Goal: Task Accomplishment & Management: Use online tool/utility

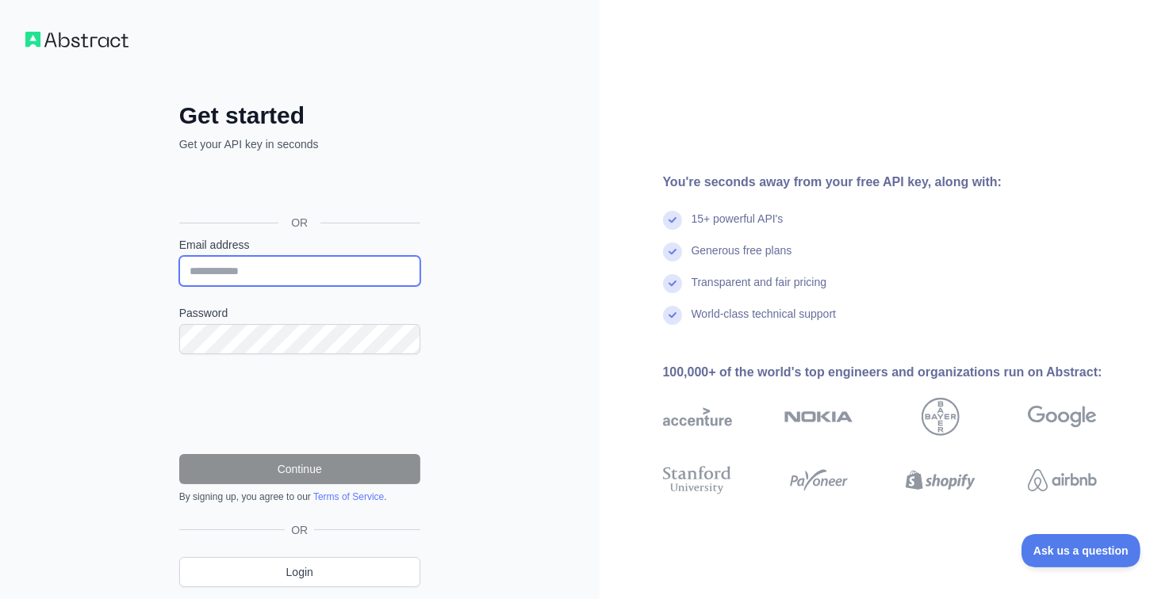
click at [350, 276] on input "Email address" at bounding box center [299, 271] width 241 height 30
type input "**********"
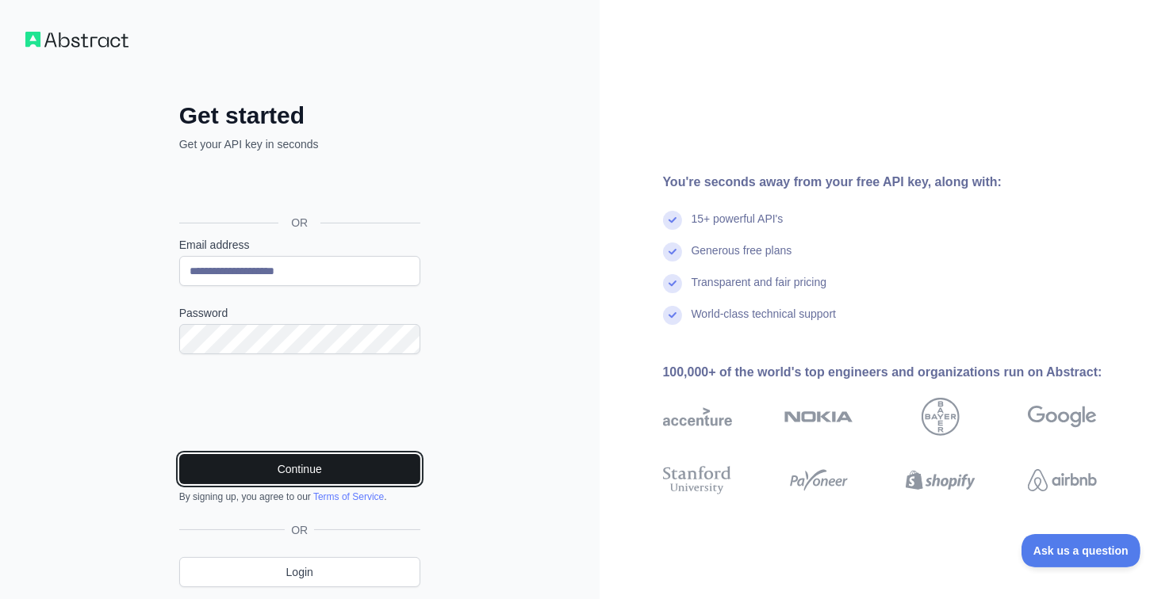
click at [339, 480] on button "Continue" at bounding box center [299, 469] width 241 height 30
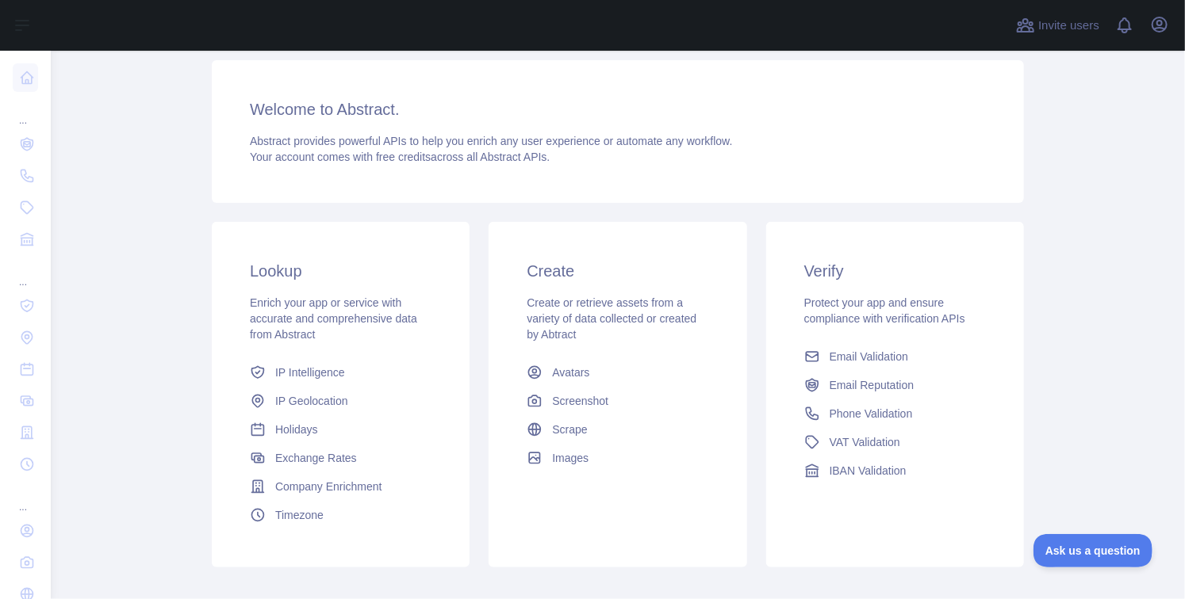
scroll to position [121, 0]
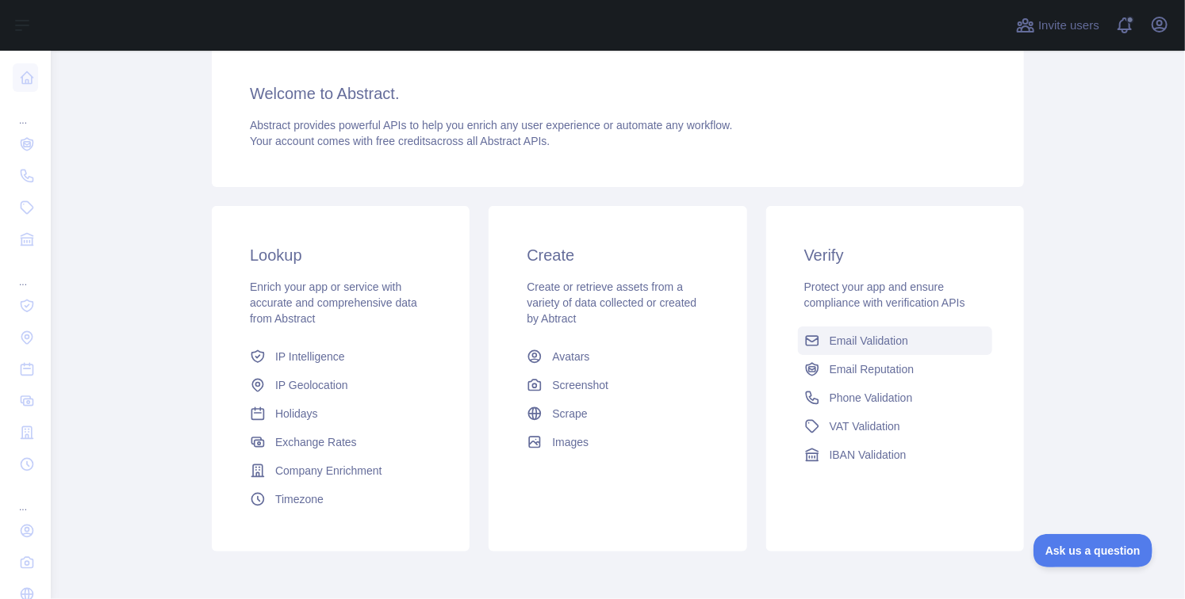
click at [904, 342] on link "Email Validation" at bounding box center [895, 341] width 194 height 29
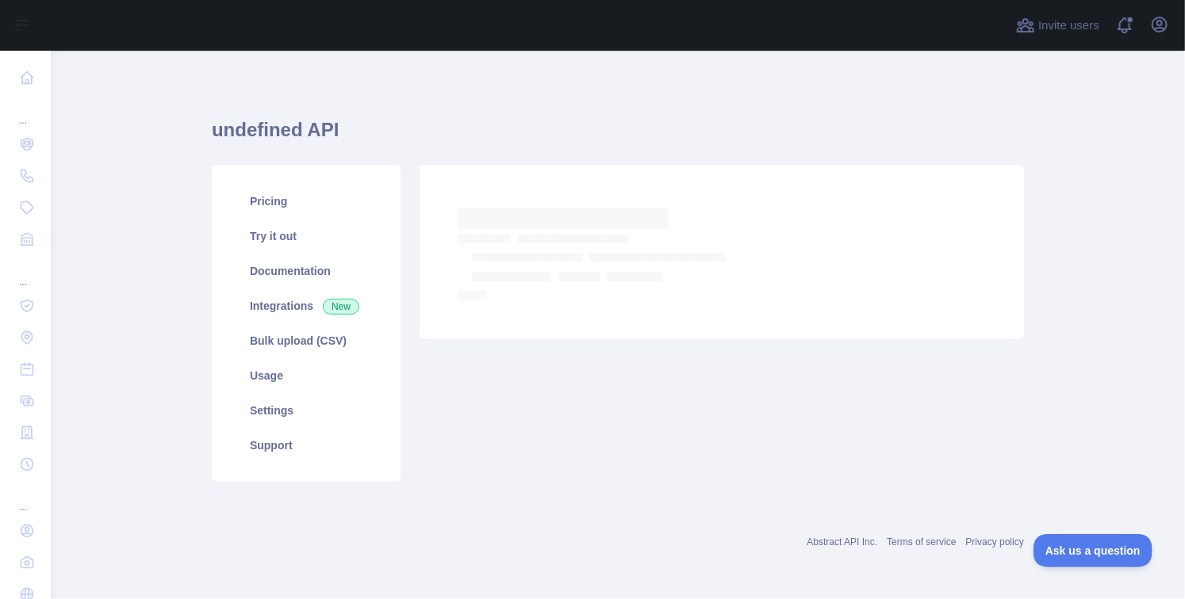
scroll to position [3, 0]
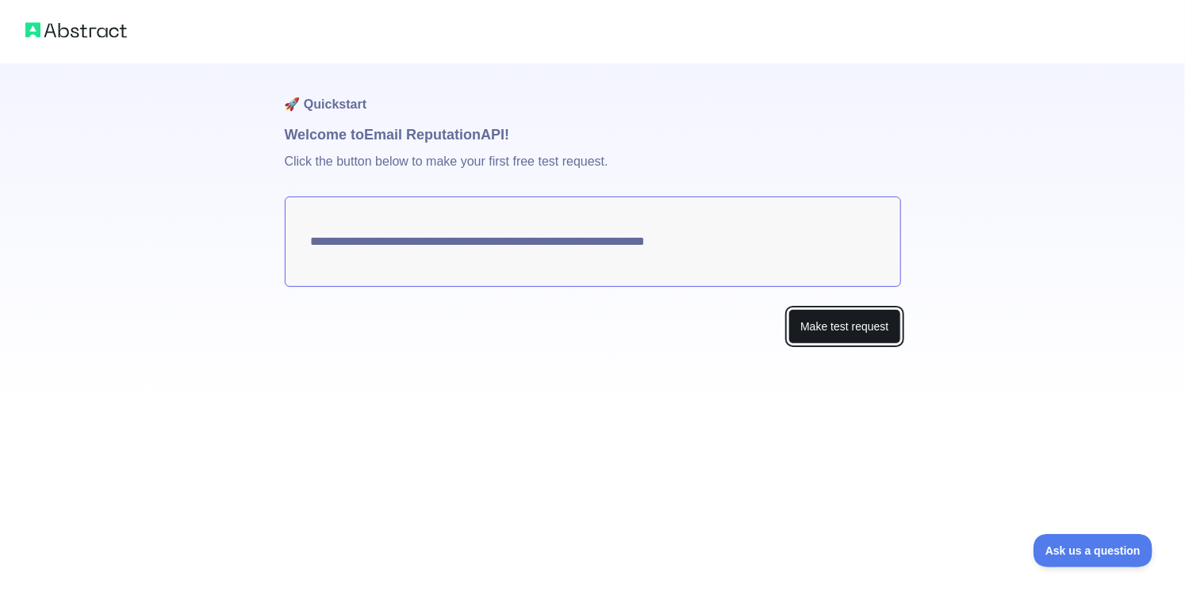
click at [812, 334] on button "Make test request" at bounding box center [844, 327] width 112 height 36
